Goal: Task Accomplishment & Management: Use online tool/utility

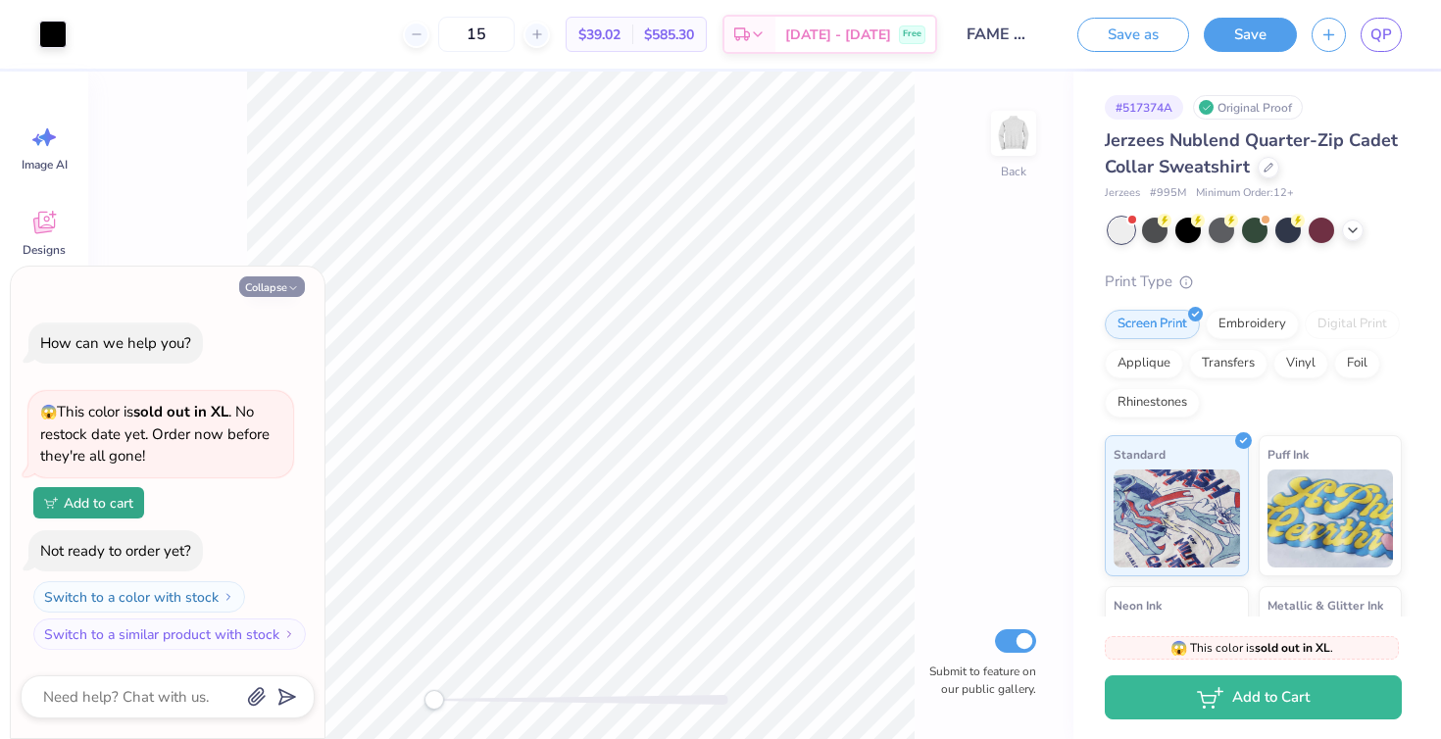
click at [245, 279] on button "Collapse" at bounding box center [272, 286] width 66 height 21
type textarea "x"
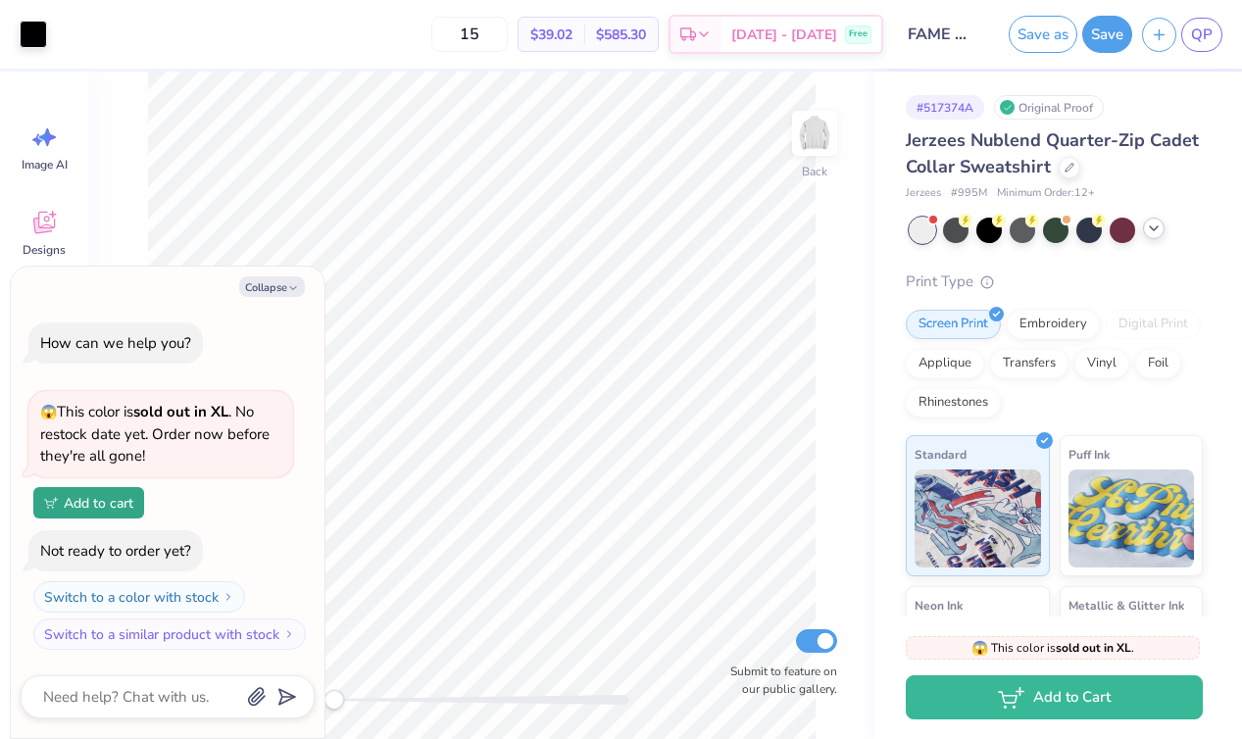
click at [1158, 229] on icon at bounding box center [1154, 228] width 16 height 16
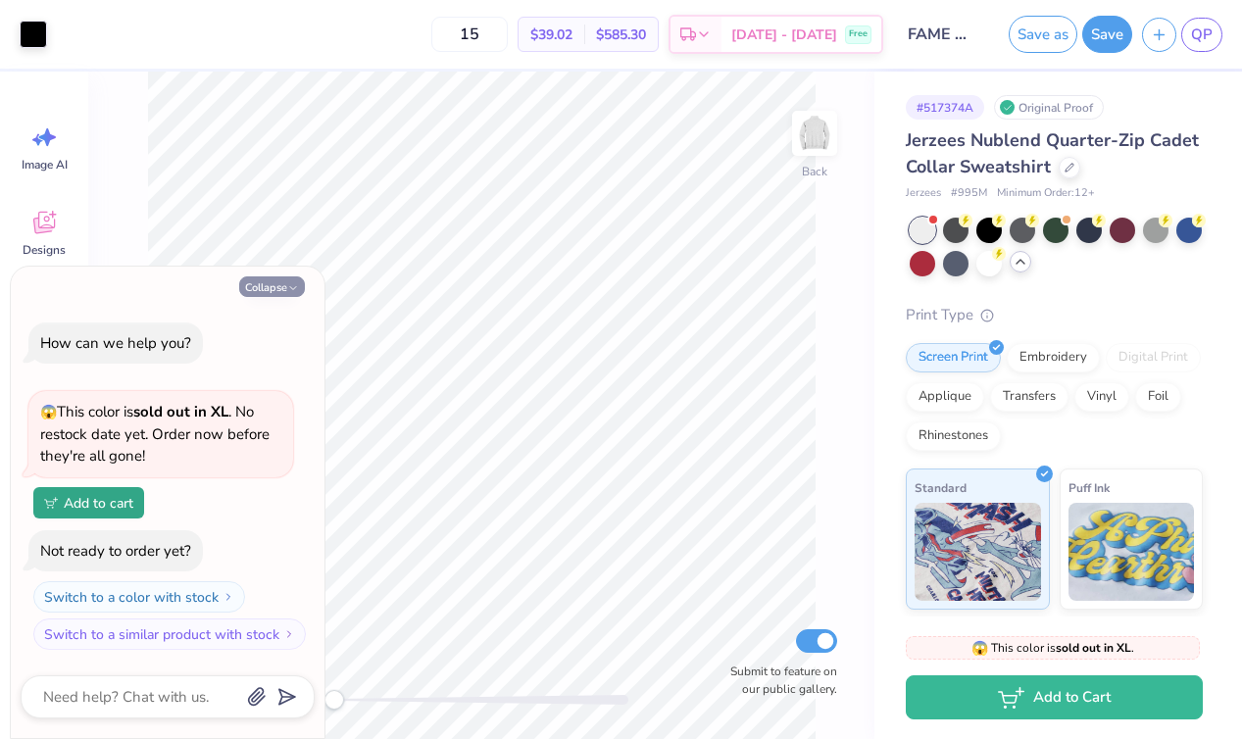
click at [287, 285] on icon "button" at bounding box center [293, 288] width 12 height 12
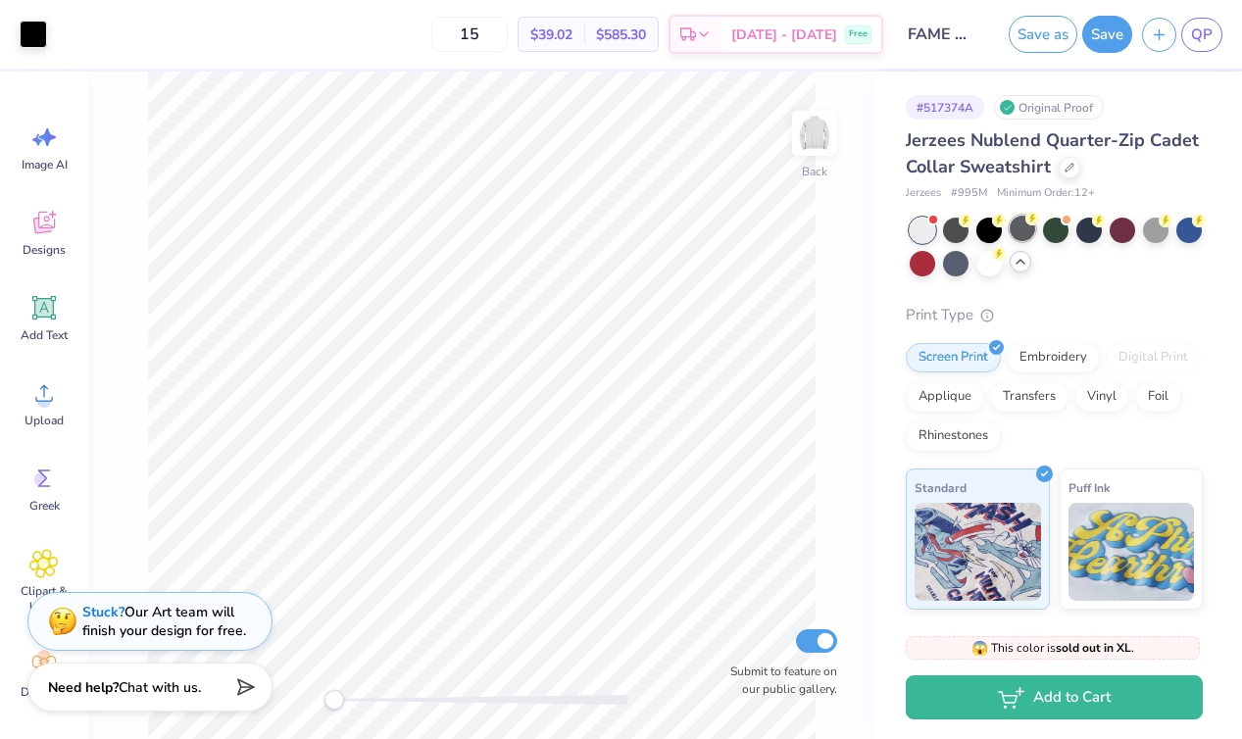
click at [1017, 225] on div at bounding box center [1021, 228] width 25 height 25
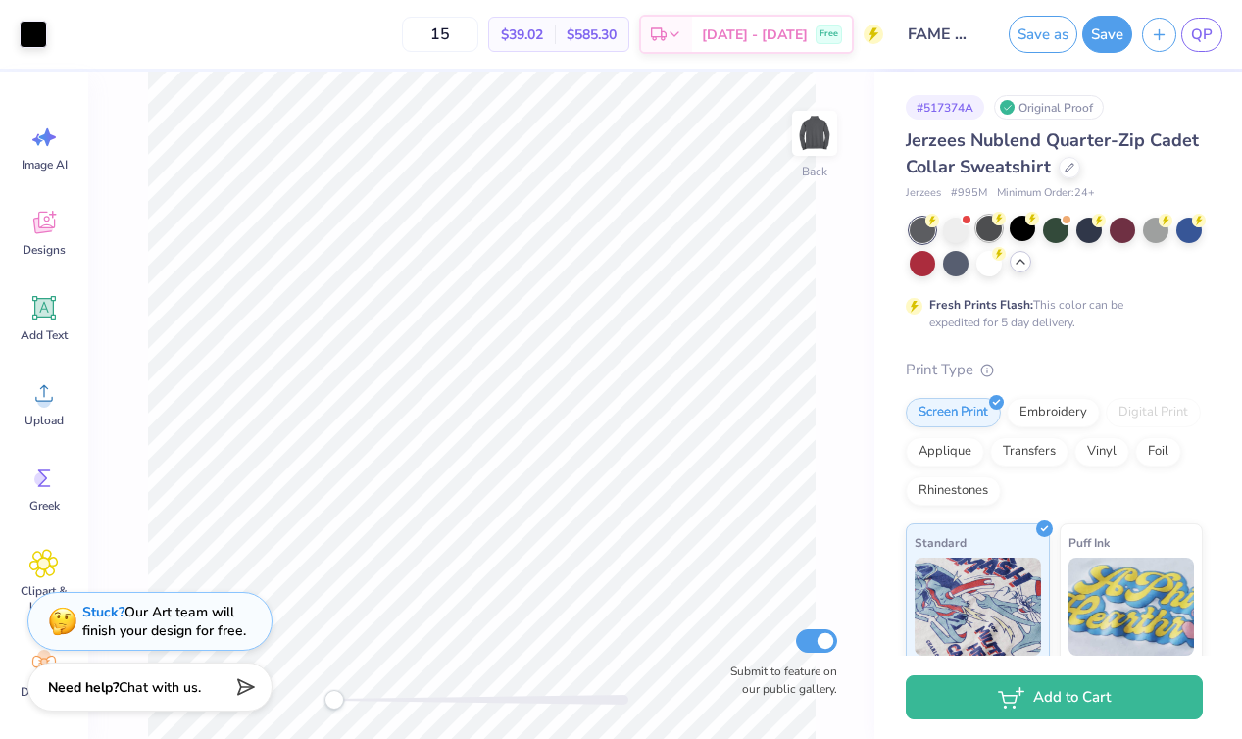
click at [997, 225] on div at bounding box center [988, 228] width 25 height 25
click at [1035, 235] on div at bounding box center [1021, 228] width 25 height 25
click at [953, 270] on div at bounding box center [955, 261] width 25 height 25
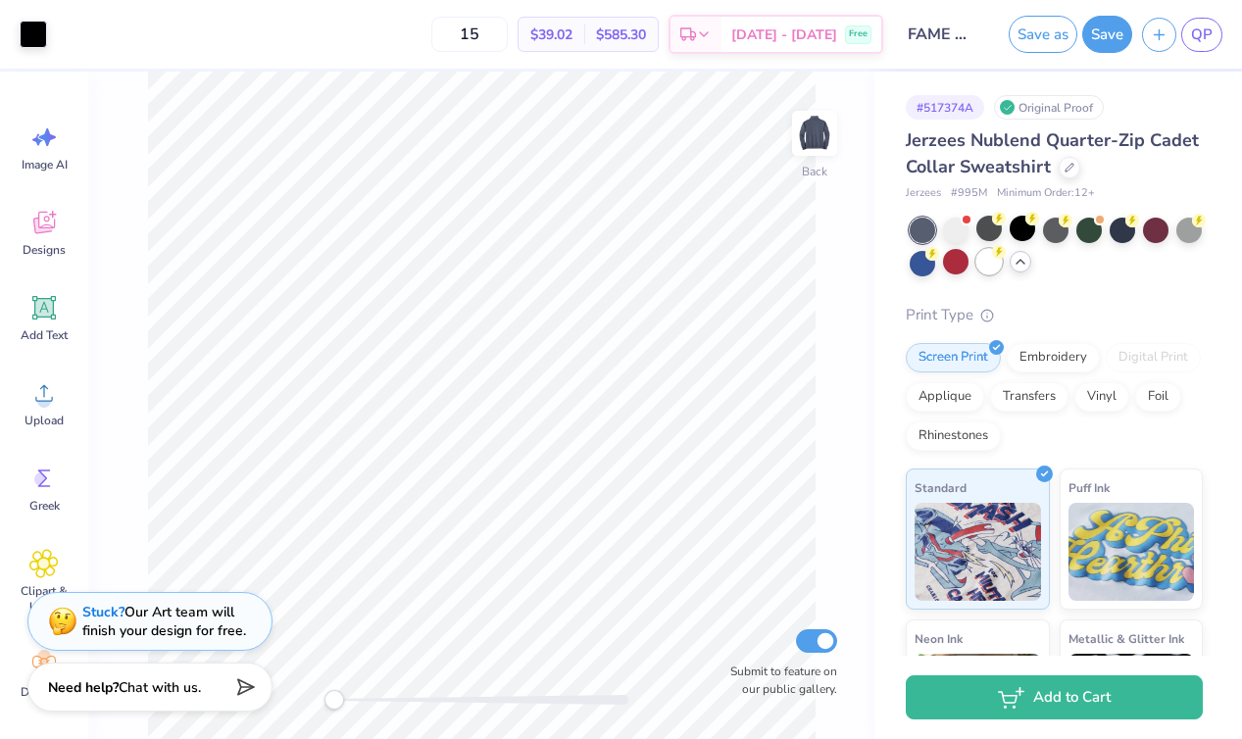
click at [1001, 265] on div at bounding box center [988, 261] width 25 height 25
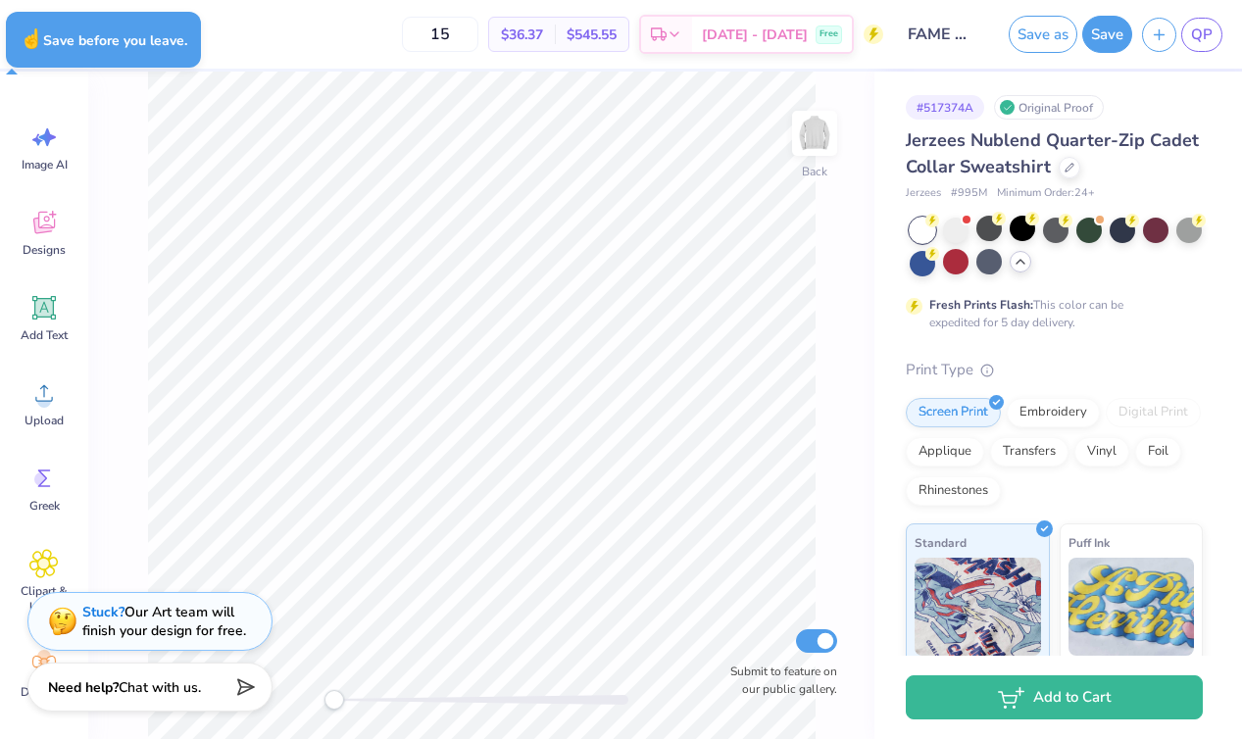
type textarea "x"
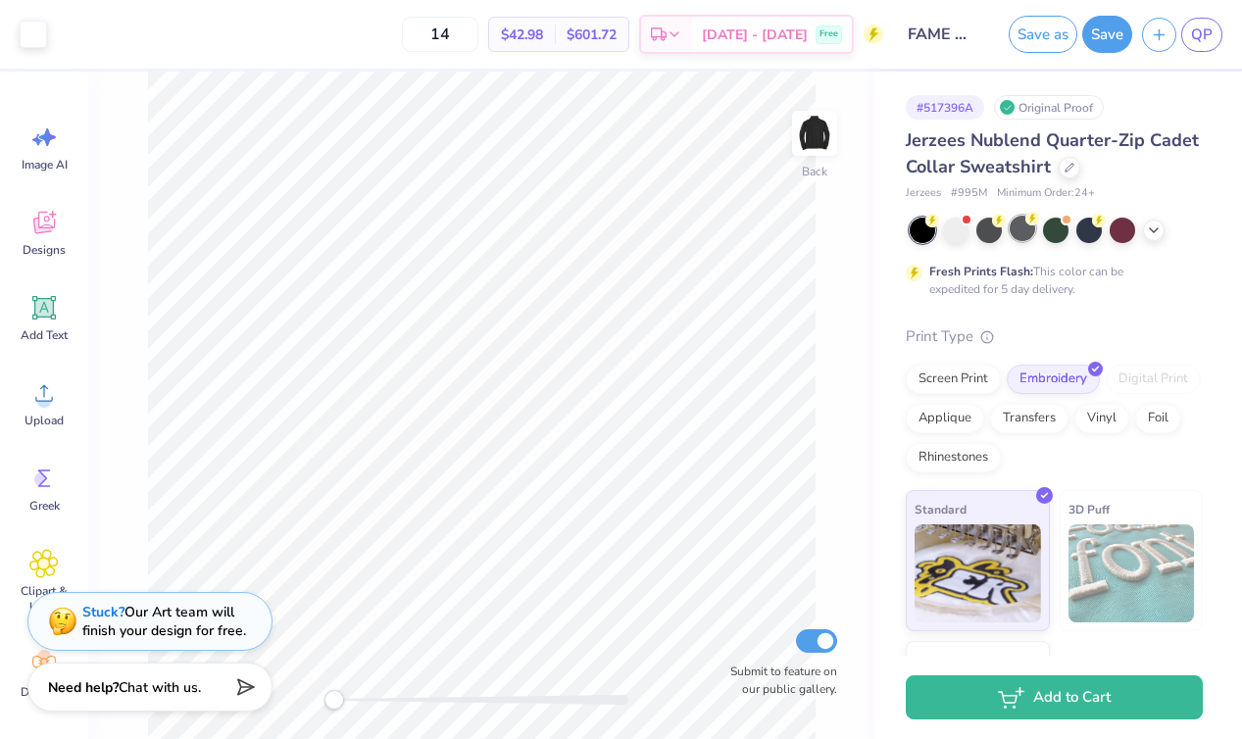
click at [1021, 226] on div at bounding box center [1021, 228] width 25 height 25
click at [1149, 237] on div at bounding box center [1154, 229] width 22 height 22
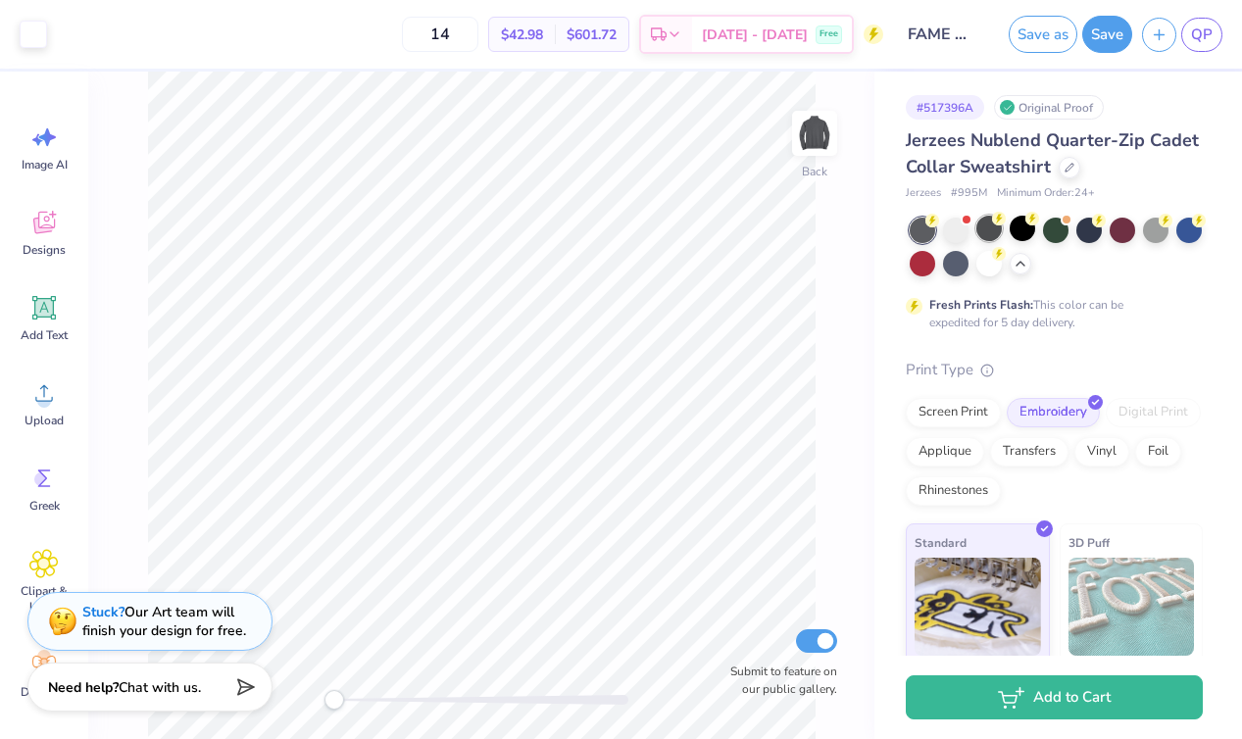
click at [991, 224] on div at bounding box center [988, 228] width 25 height 25
click at [1160, 223] on icon at bounding box center [1165, 219] width 14 height 14
click at [990, 228] on div at bounding box center [988, 228] width 25 height 25
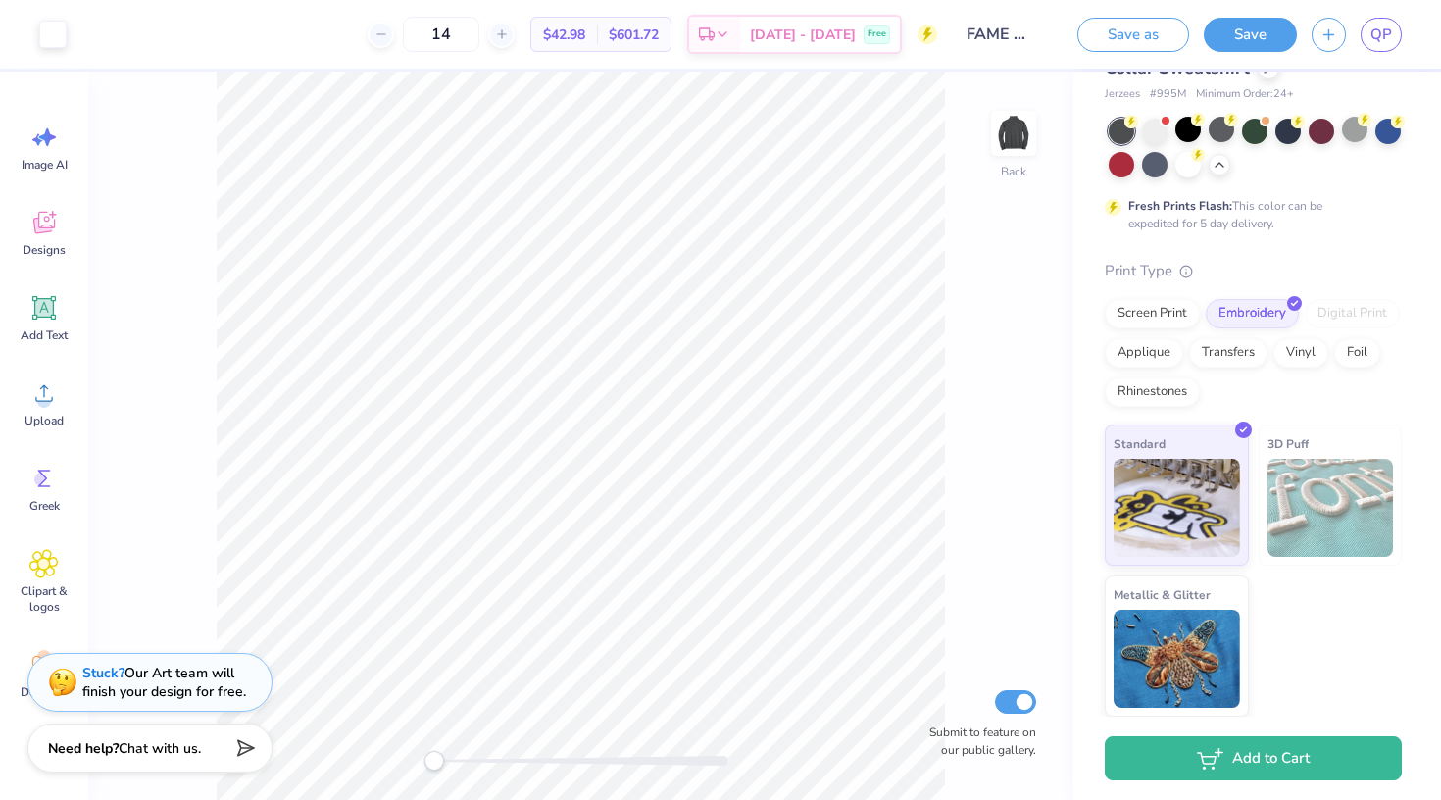
scroll to position [98, 0]
click at [33, 660] on div "Stuck? Our Art team will finish your design for free." at bounding box center [149, 679] width 245 height 59
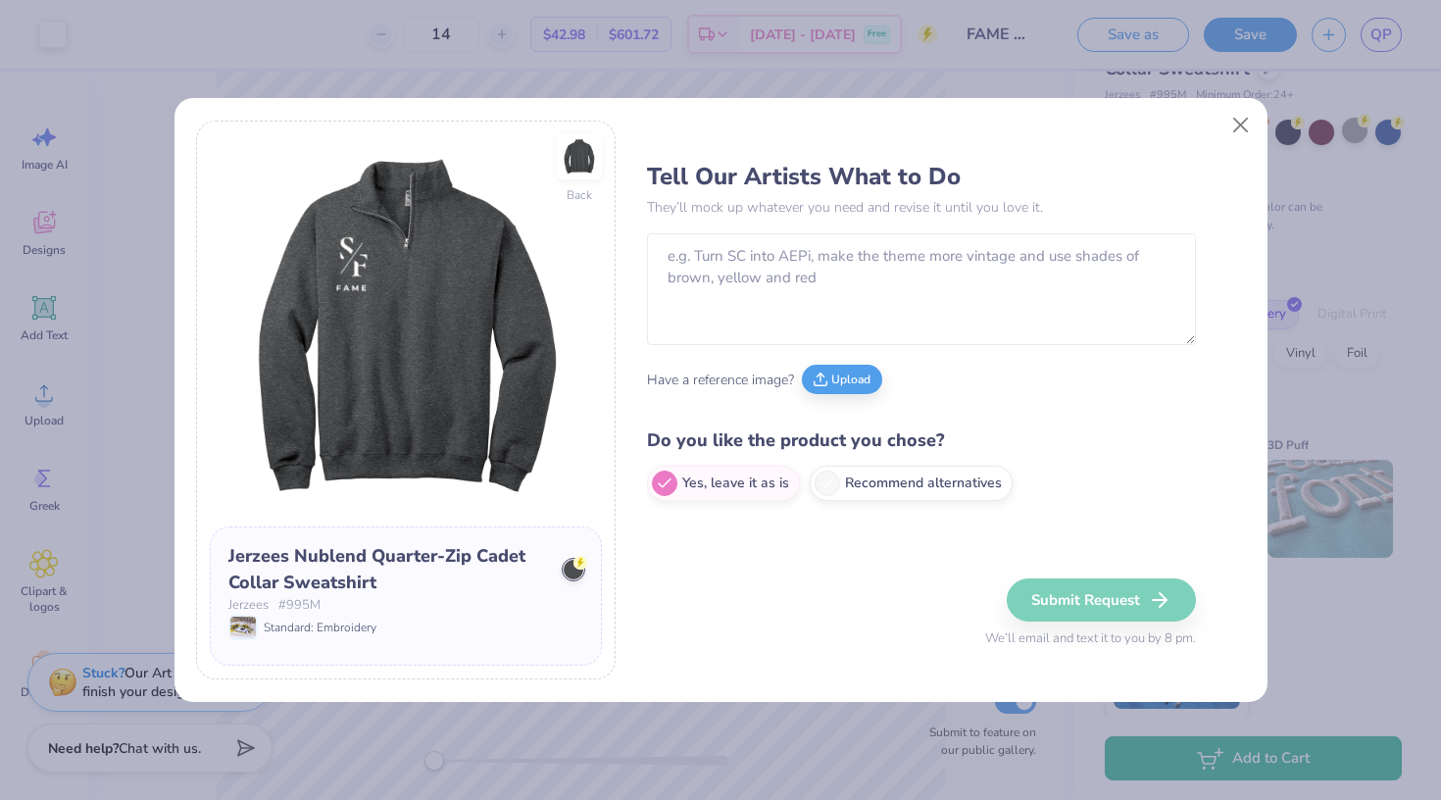
click at [1241, 114] on div "Back Jerzees Nublend Quarter-Zip Cadet Collar Sweatshirt Jerzees # 995M Standar…" at bounding box center [720, 400] width 1441 height 800
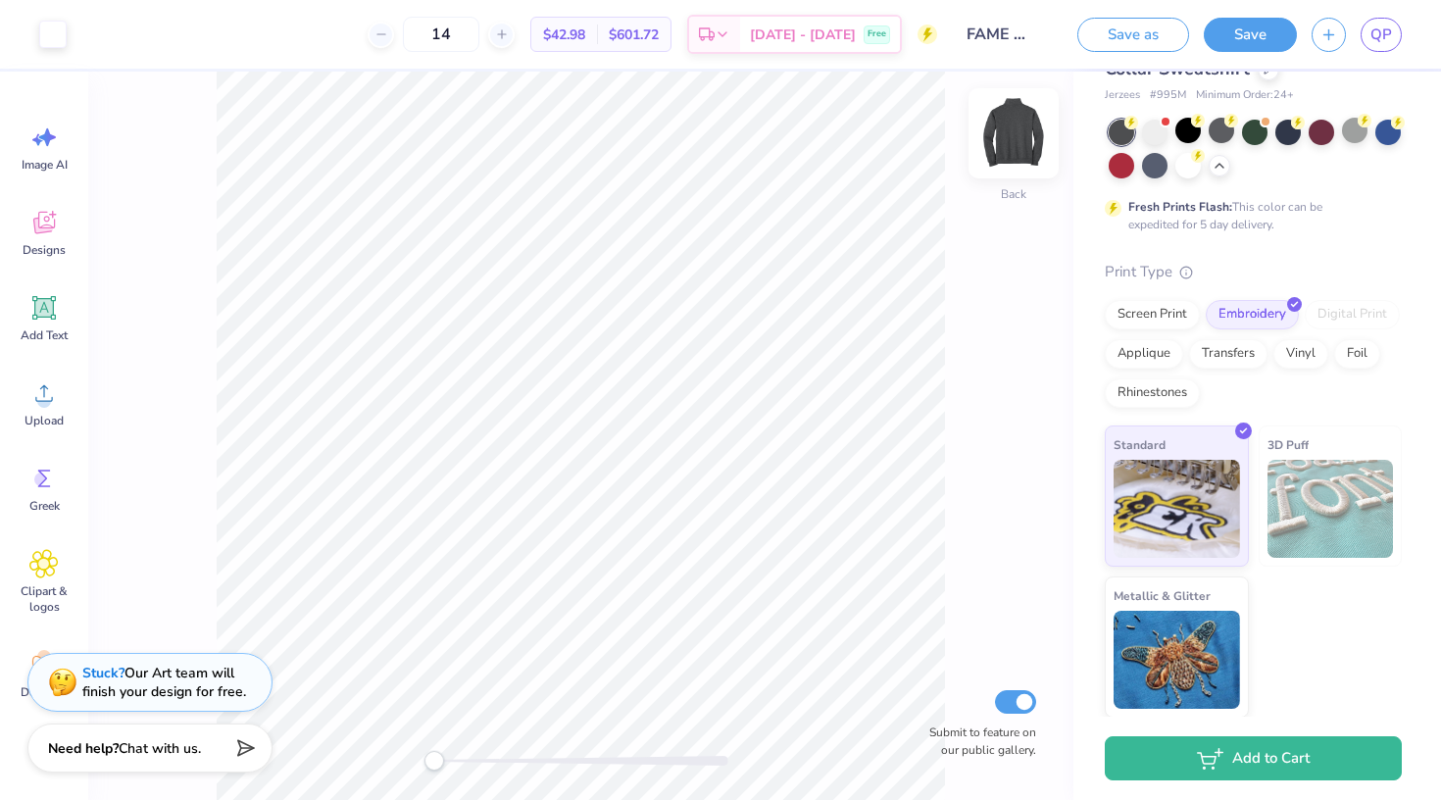
click at [1015, 167] on img at bounding box center [1013, 133] width 78 height 78
click at [1015, 153] on img at bounding box center [1013, 133] width 39 height 39
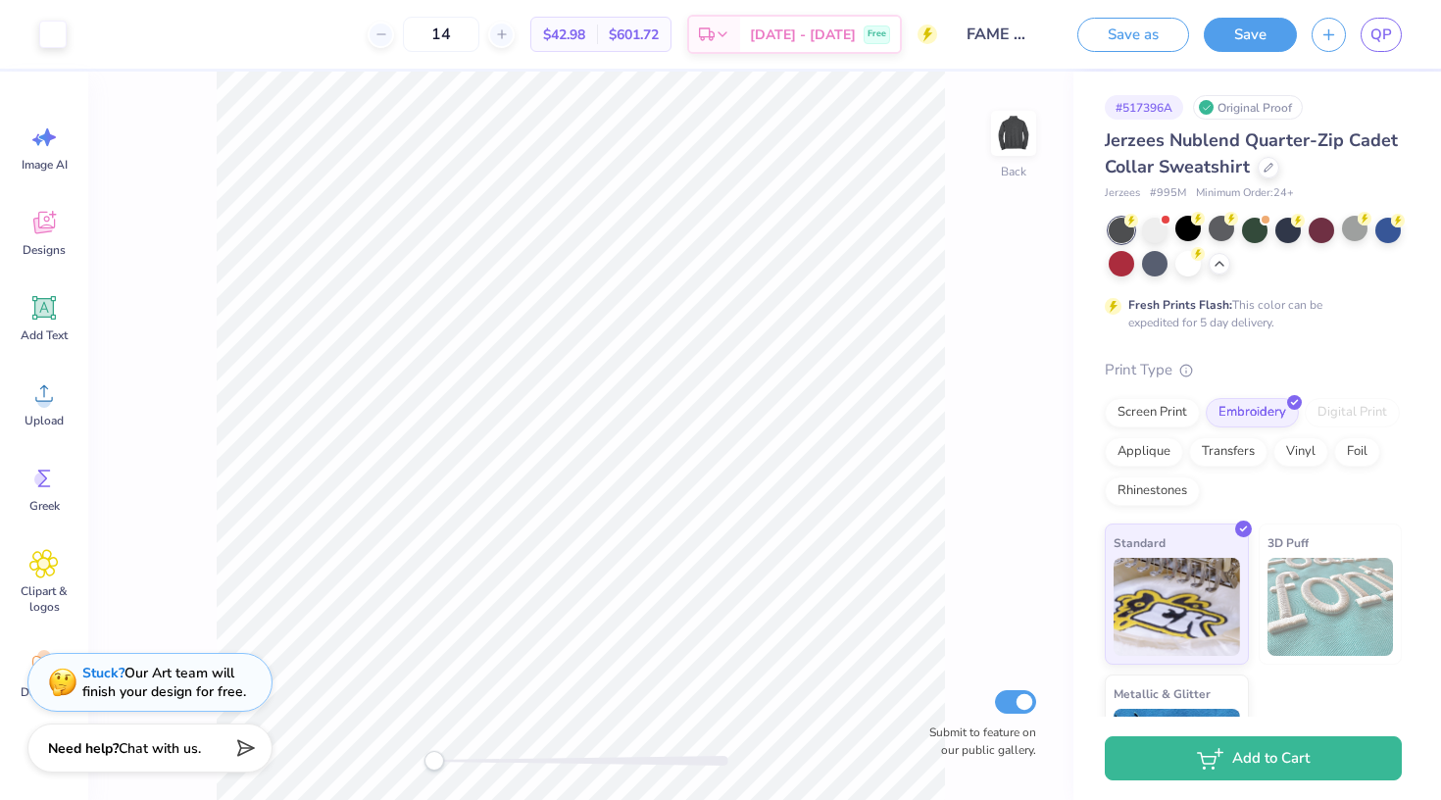
scroll to position [0, 0]
click at [1197, 231] on div at bounding box center [1187, 228] width 25 height 25
click at [1241, 40] on button "Save" at bounding box center [1249, 32] width 93 height 34
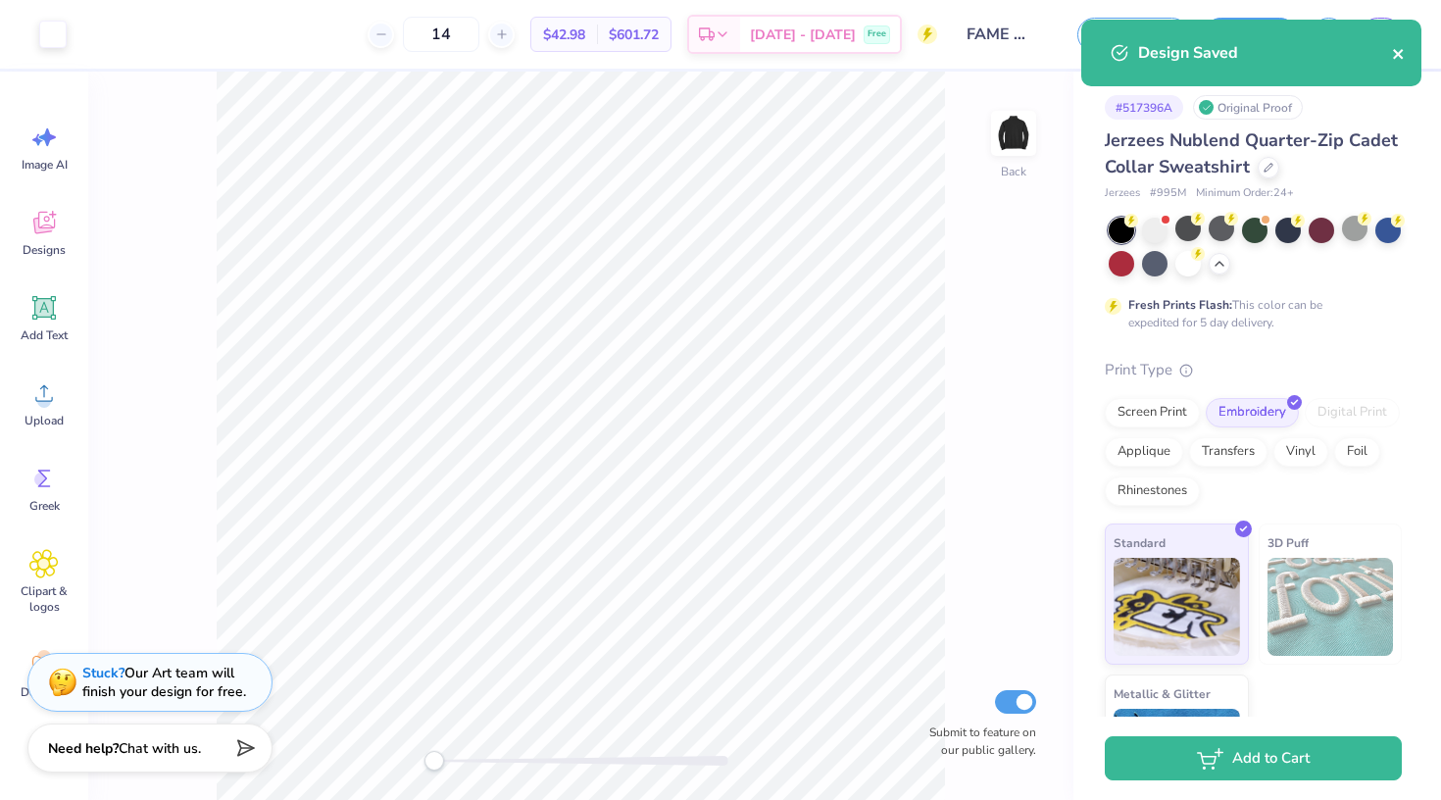
click at [1241, 56] on icon "close" at bounding box center [1399, 54] width 14 height 16
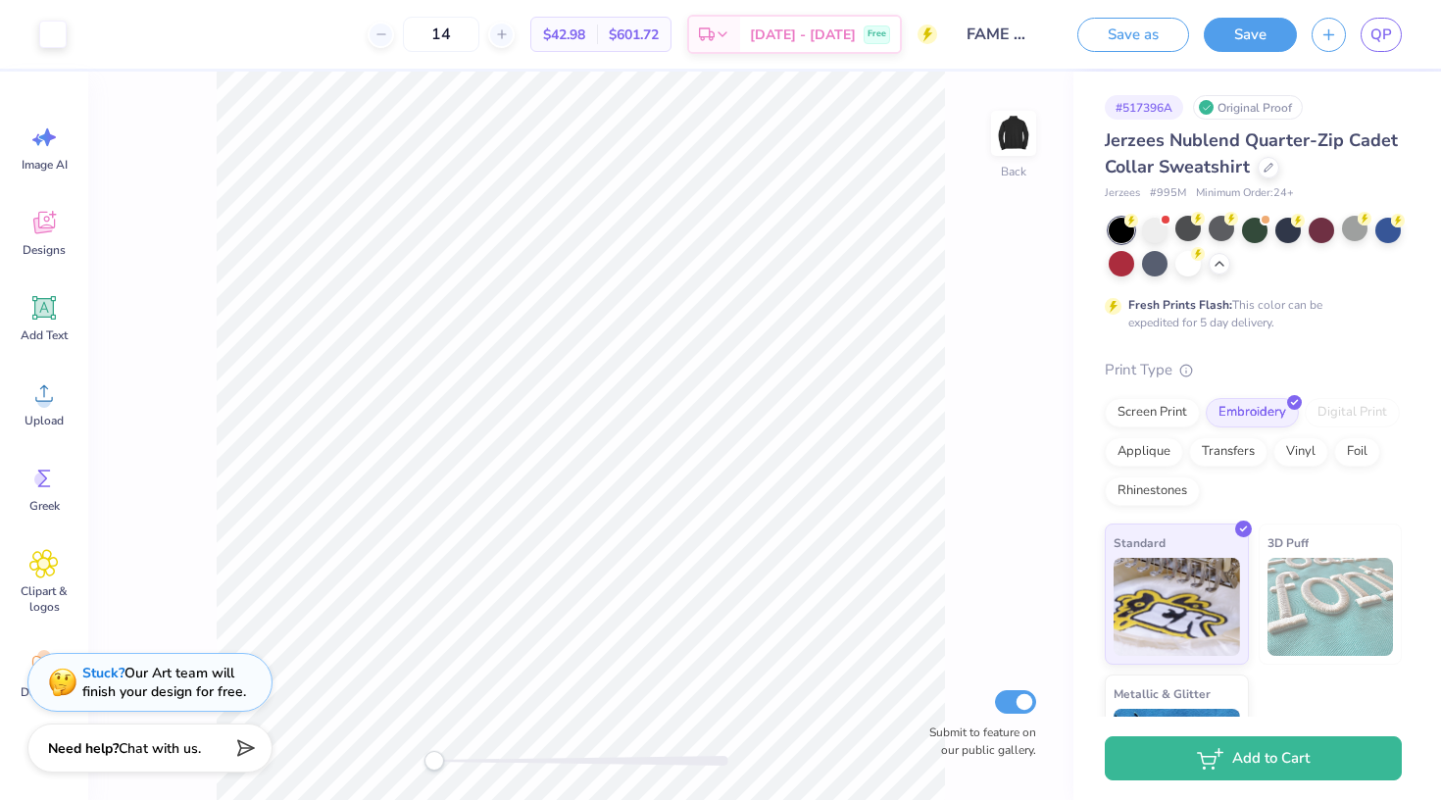
click at [1241, 37] on div "Design Saved" at bounding box center [1251, 60] width 348 height 89
click at [1241, 41] on link "QP" at bounding box center [1380, 35] width 41 height 34
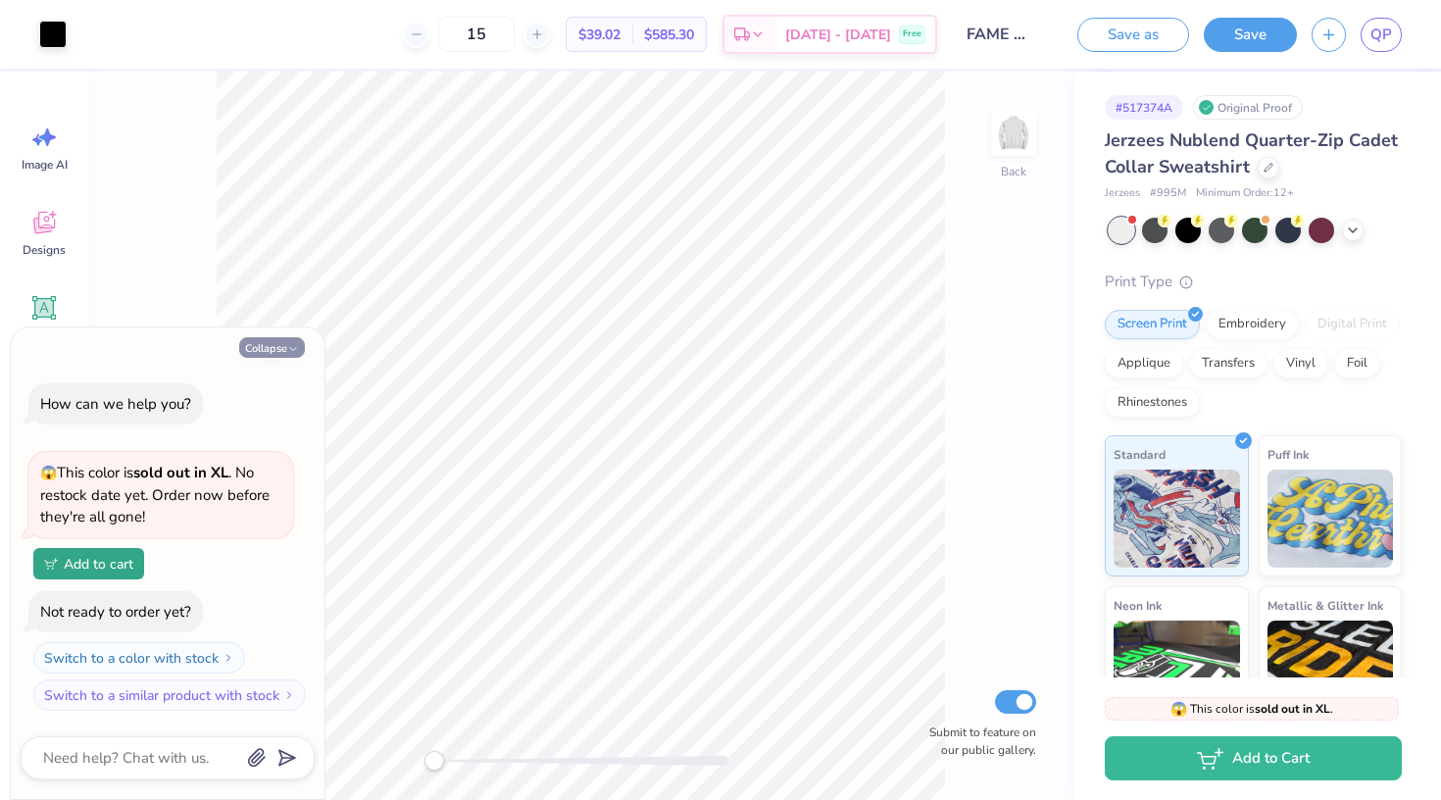
click at [260, 358] on button "Collapse" at bounding box center [272, 347] width 66 height 21
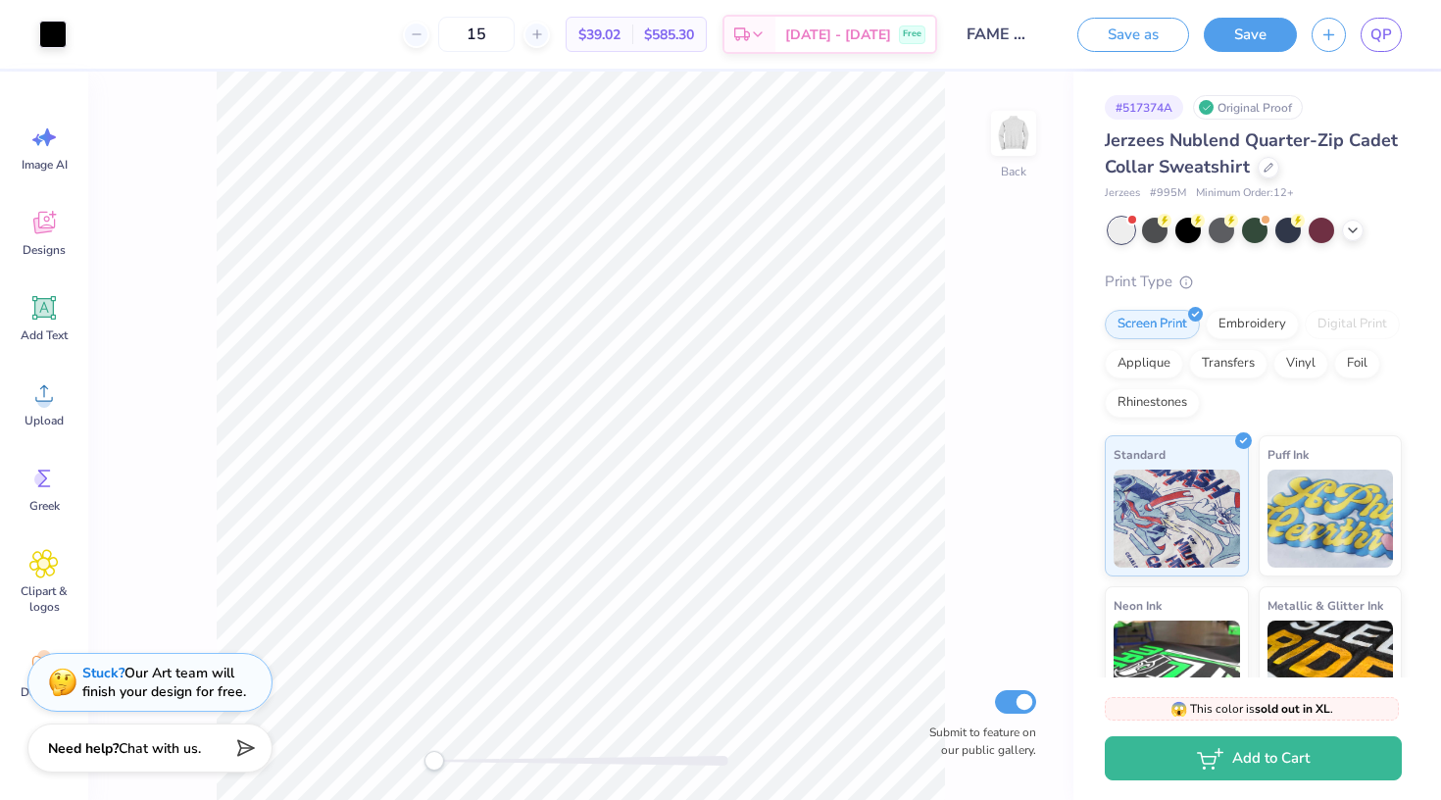
type textarea "x"
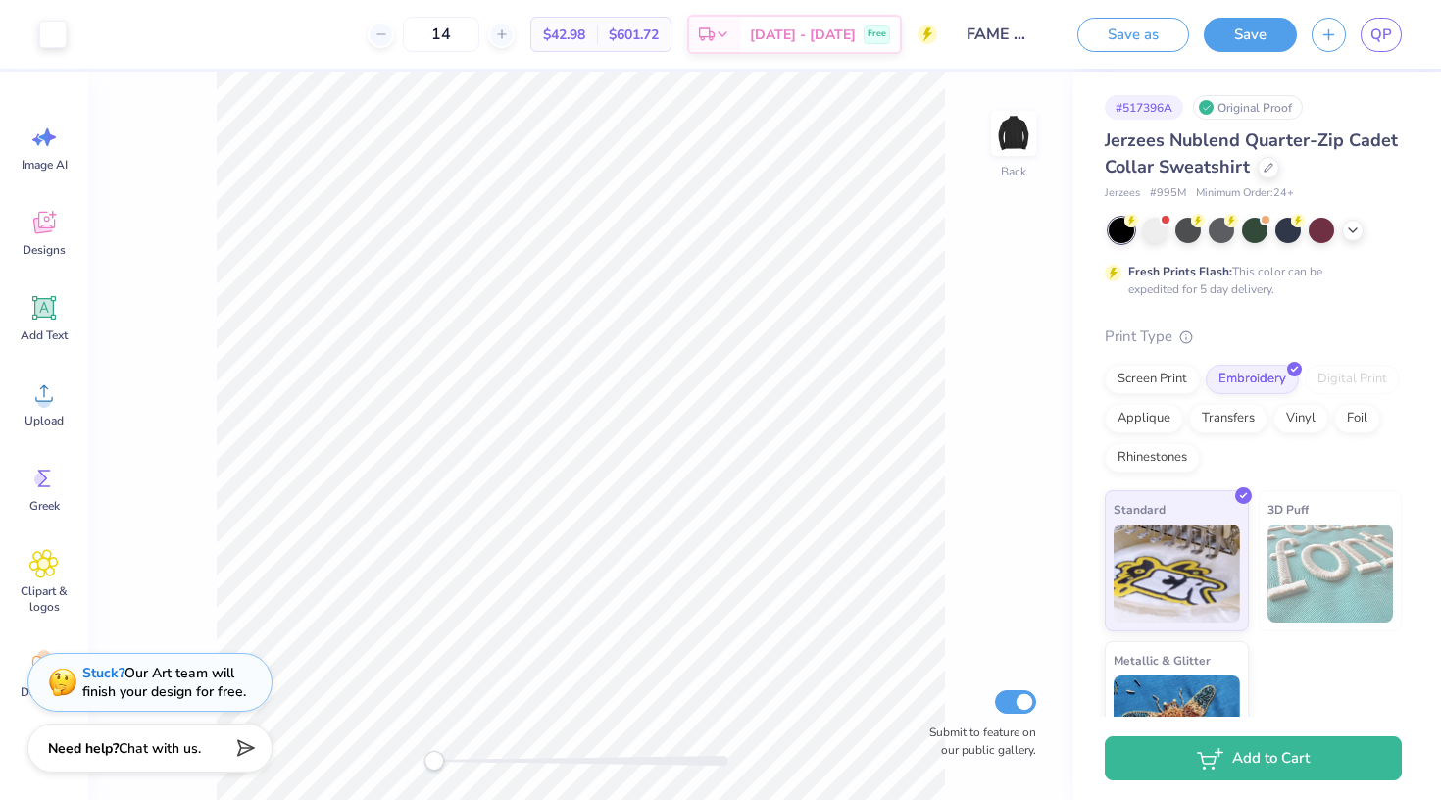
click at [1343, 218] on div at bounding box center [1254, 230] width 293 height 25
click at [1345, 225] on icon at bounding box center [1352, 228] width 16 height 16
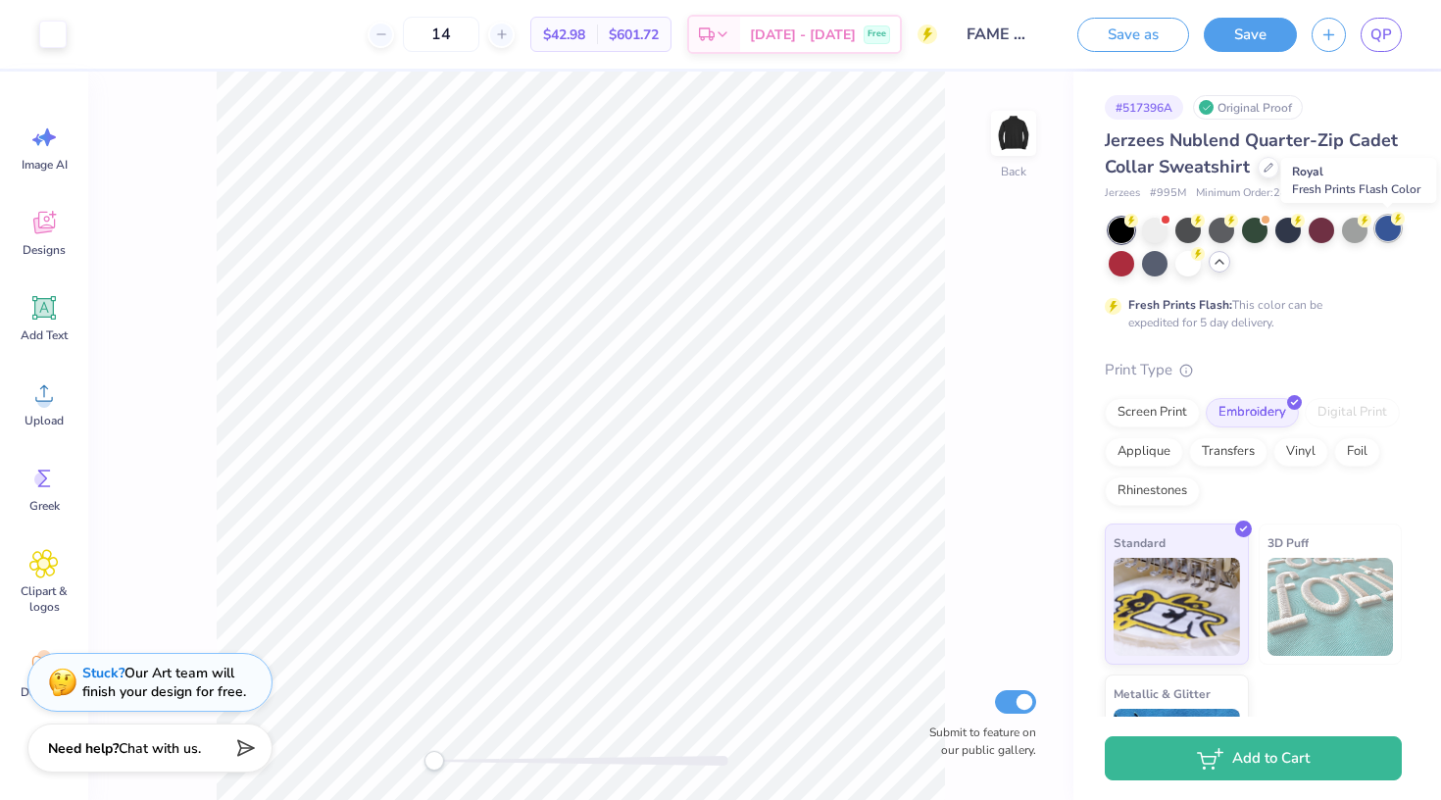
click at [1392, 229] on div at bounding box center [1387, 228] width 25 height 25
click at [1319, 224] on div at bounding box center [1320, 228] width 25 height 25
